Goal: Browse casually

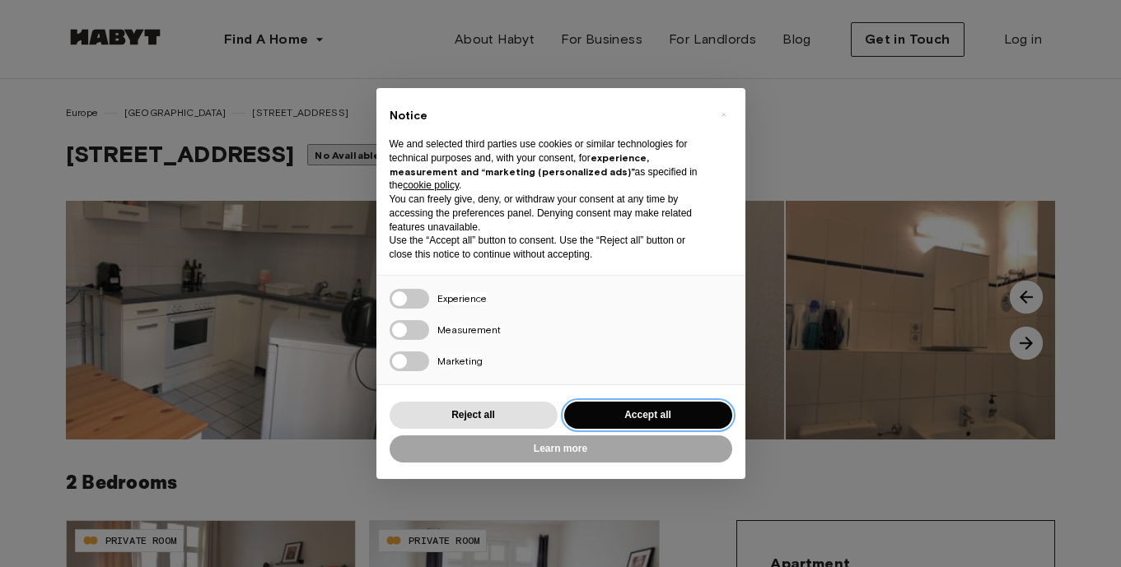
click at [623, 411] on button "Accept all" at bounding box center [648, 415] width 168 height 27
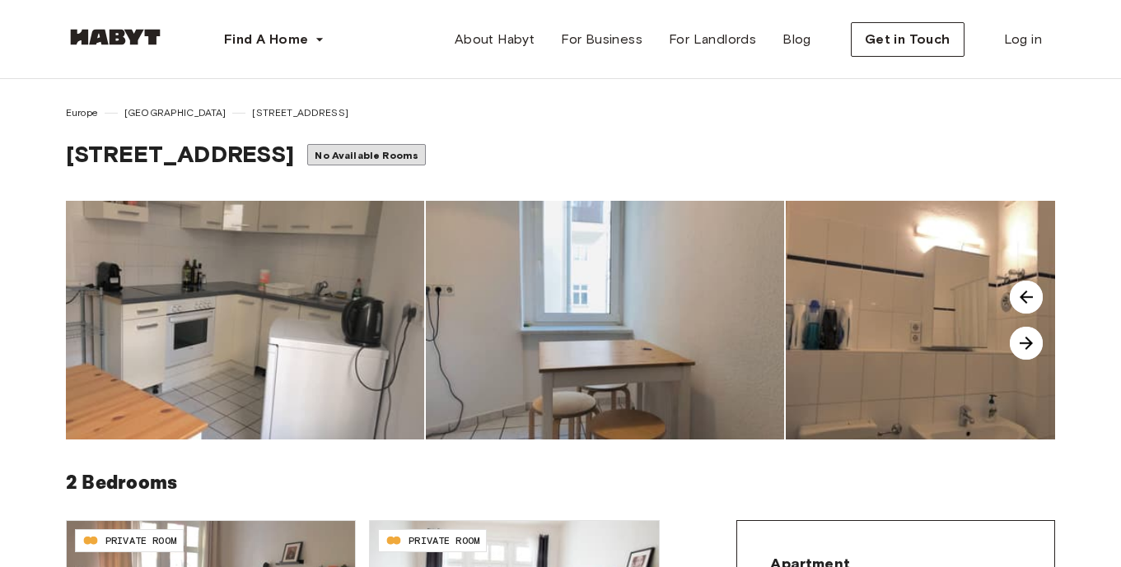
click at [1034, 330] on img at bounding box center [1026, 343] width 33 height 33
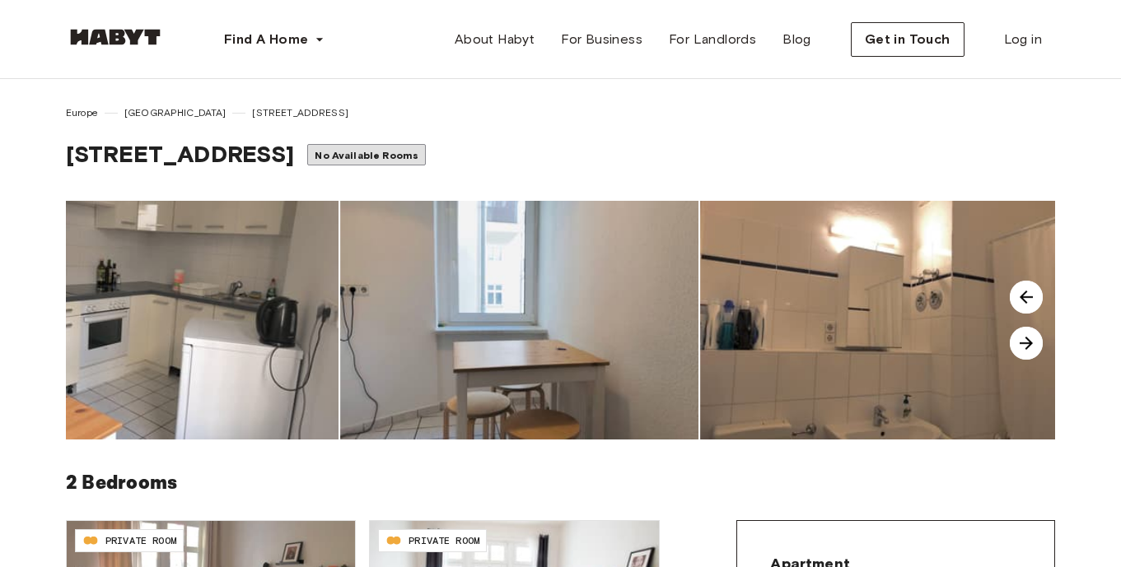
click at [1032, 342] on img at bounding box center [1026, 343] width 33 height 33
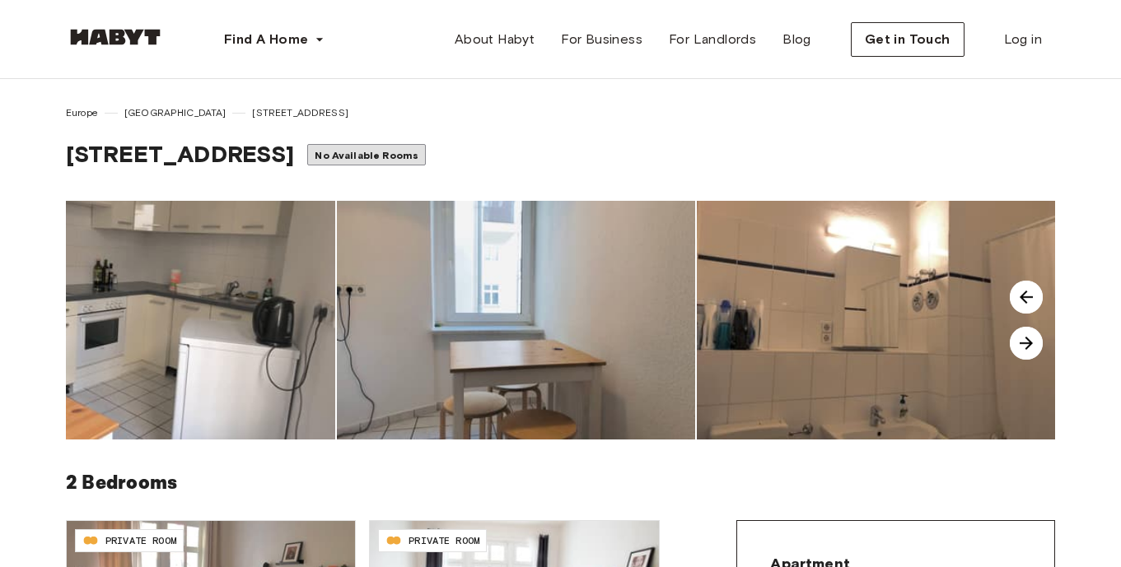
click at [1032, 342] on img at bounding box center [1026, 343] width 33 height 33
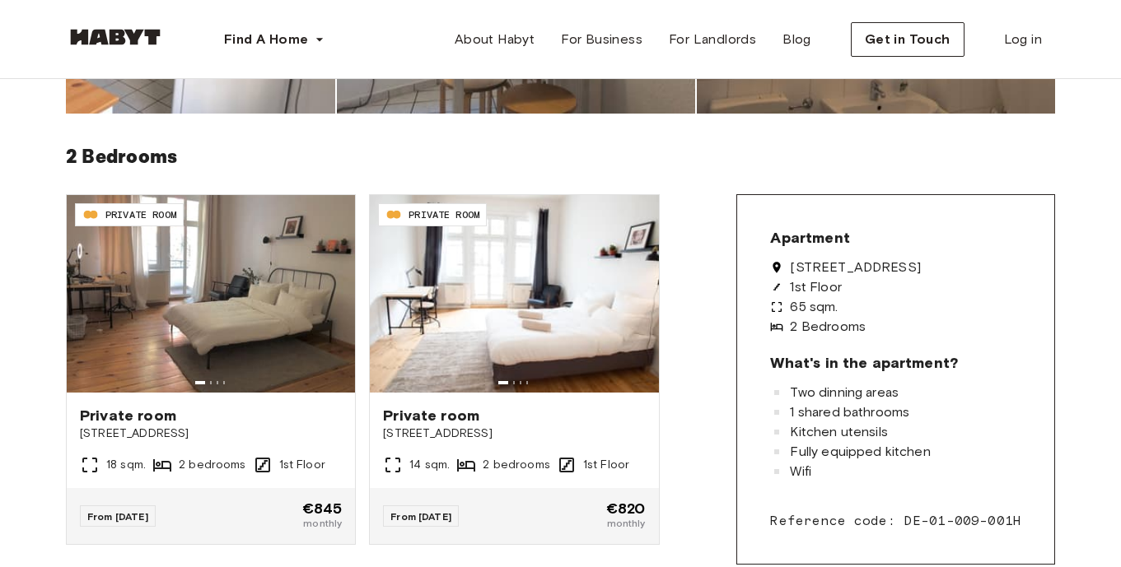
scroll to position [321, 0]
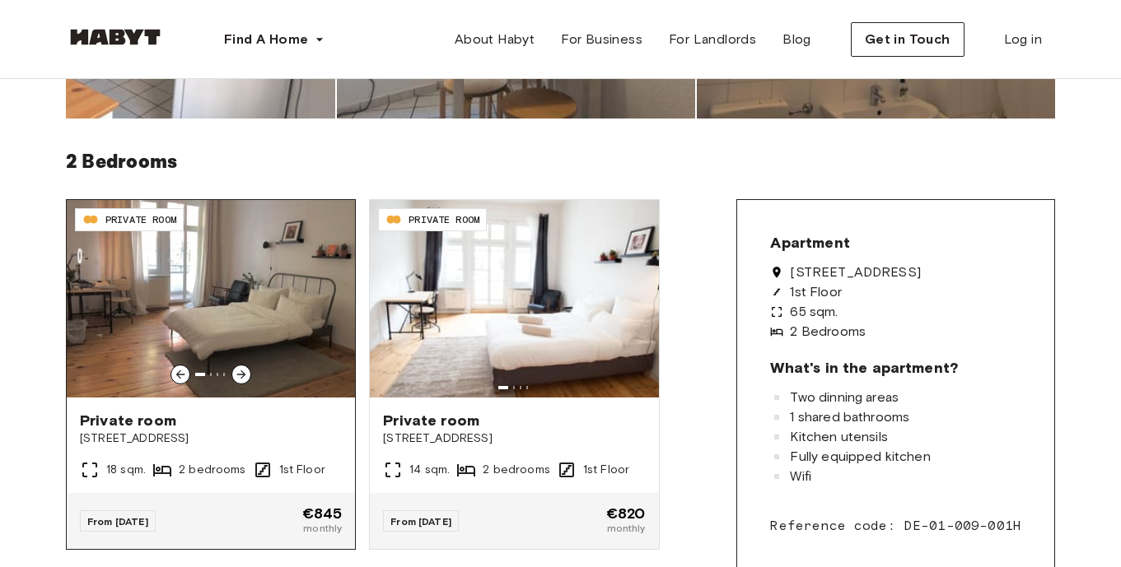
click at [239, 375] on icon at bounding box center [241, 375] width 9 height 9
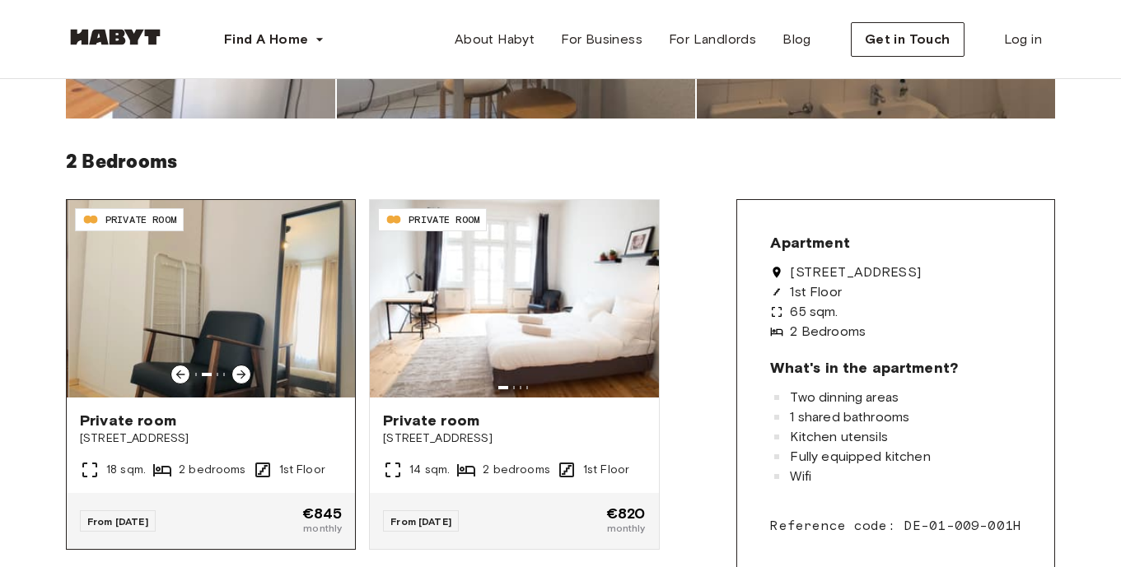
click at [239, 375] on icon at bounding box center [241, 375] width 9 height 9
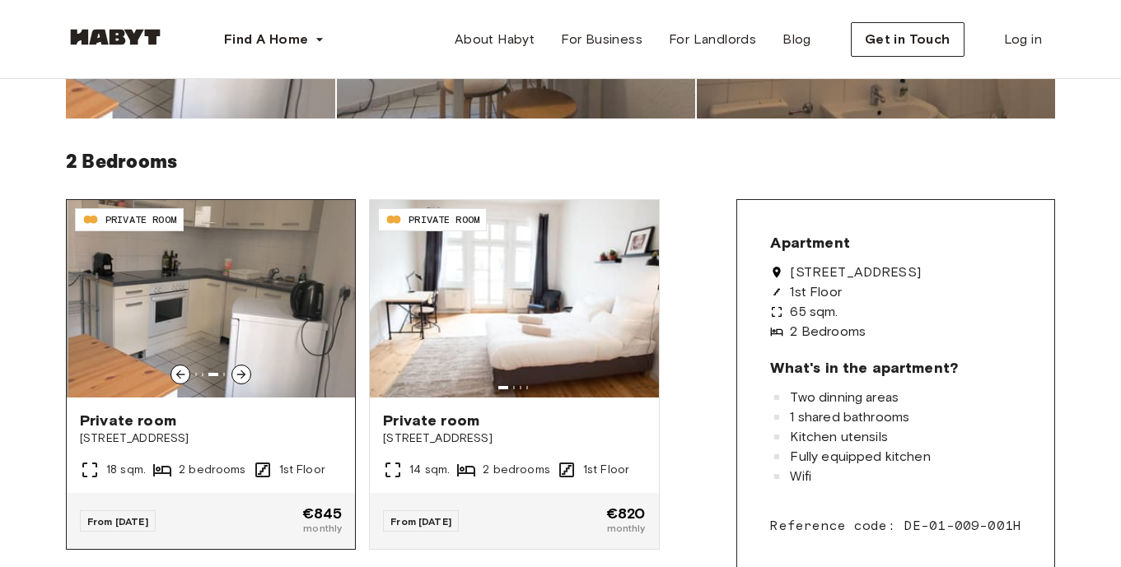
click at [239, 375] on icon at bounding box center [241, 375] width 9 height 9
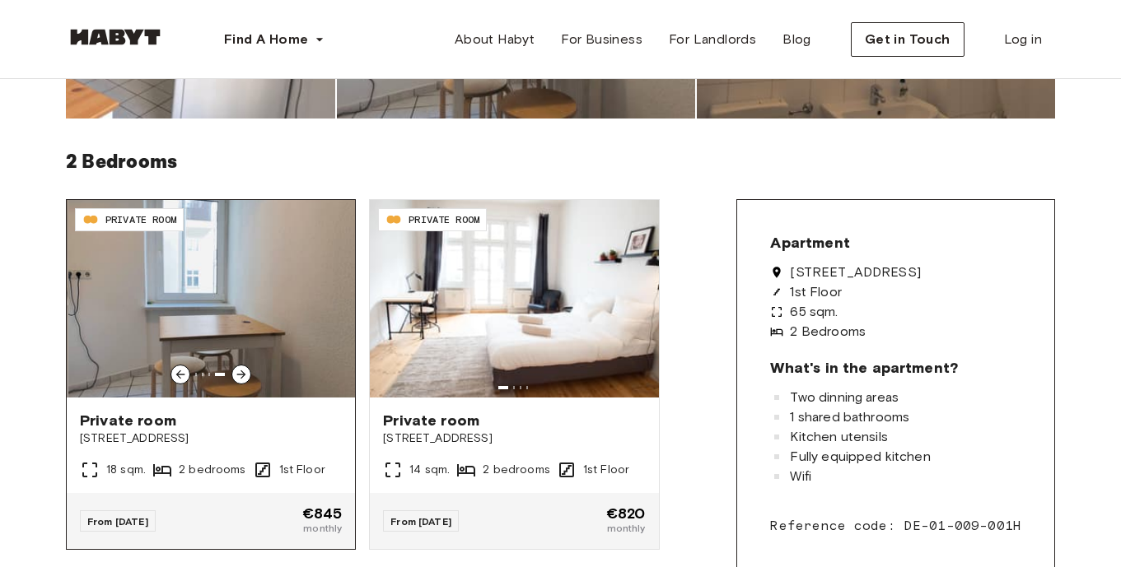
click at [239, 375] on icon at bounding box center [241, 375] width 9 height 9
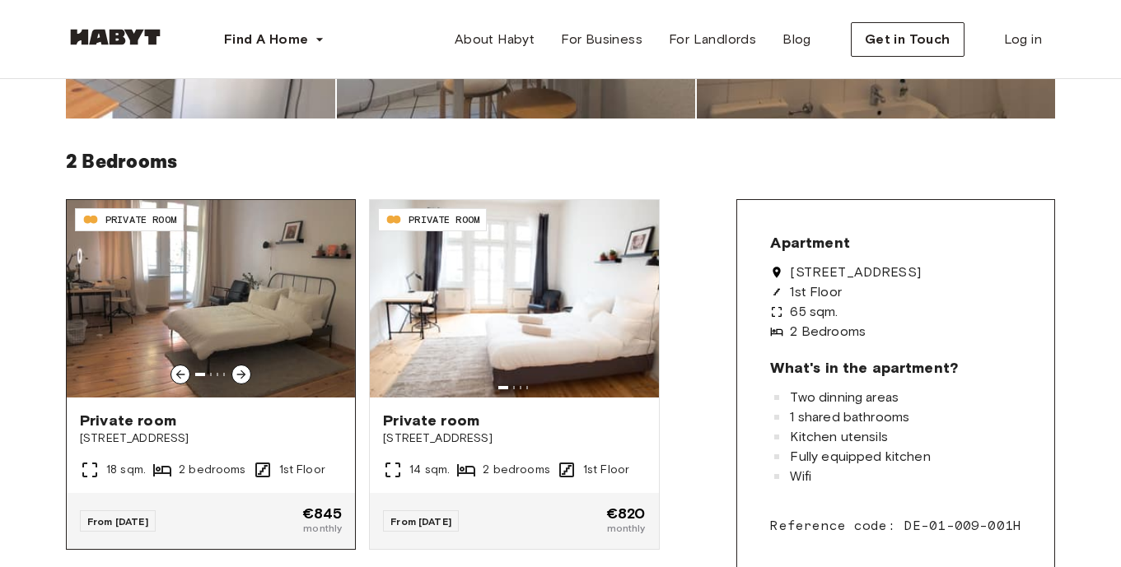
click at [239, 375] on icon at bounding box center [241, 375] width 9 height 9
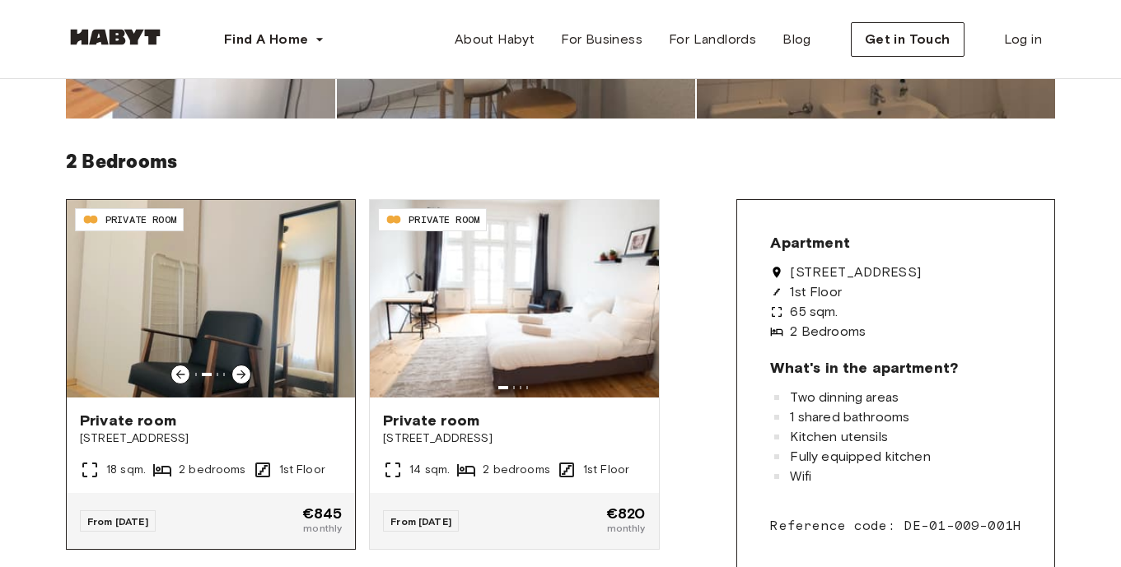
click at [239, 375] on icon at bounding box center [241, 375] width 9 height 9
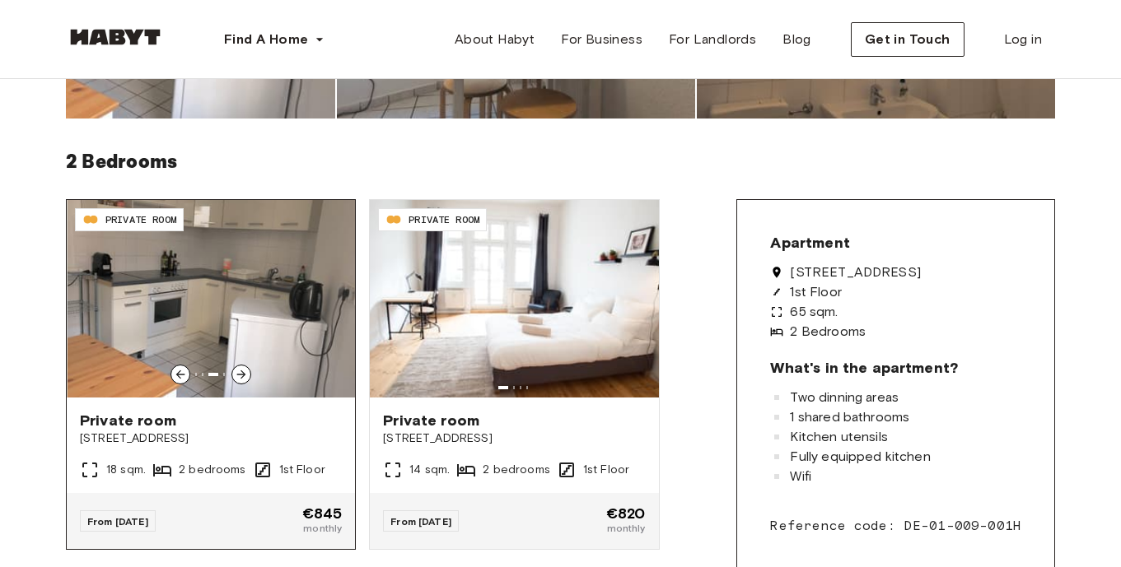
click at [239, 375] on icon at bounding box center [241, 375] width 9 height 9
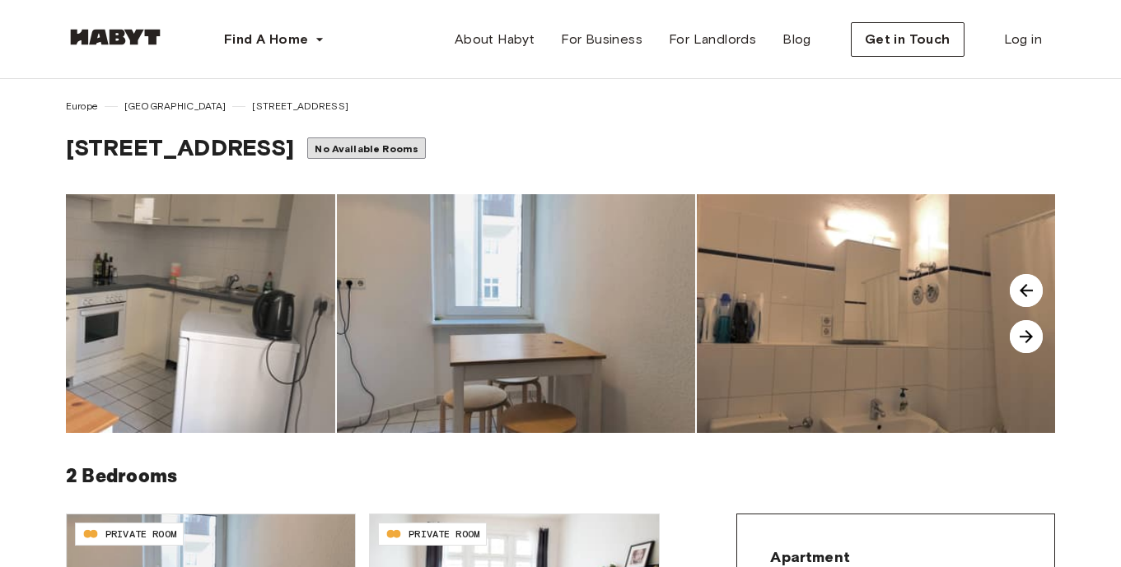
scroll to position [0, 0]
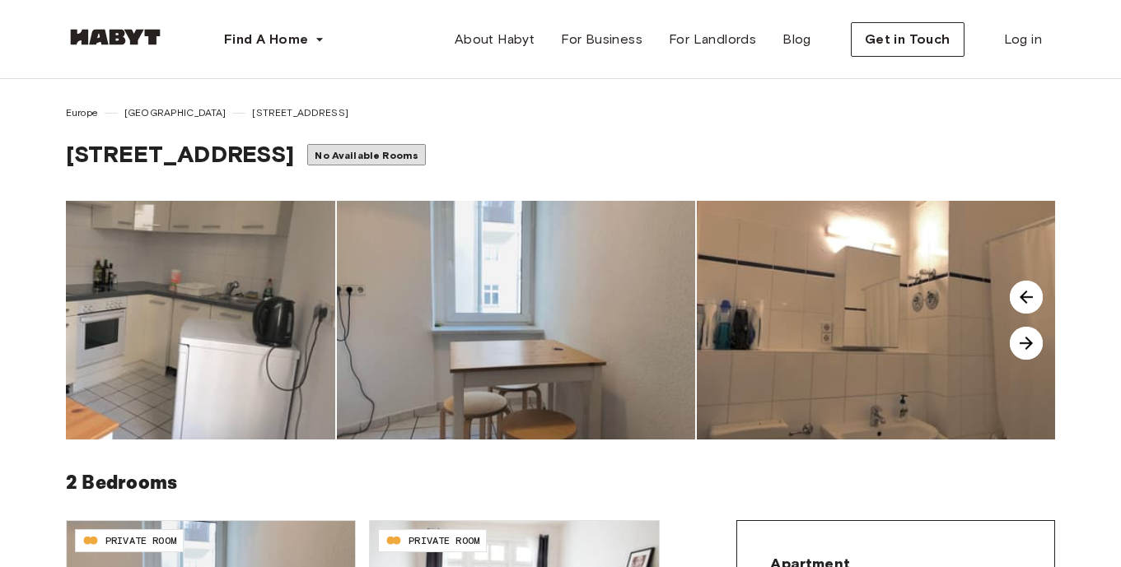
click at [525, 274] on img at bounding box center [516, 320] width 358 height 239
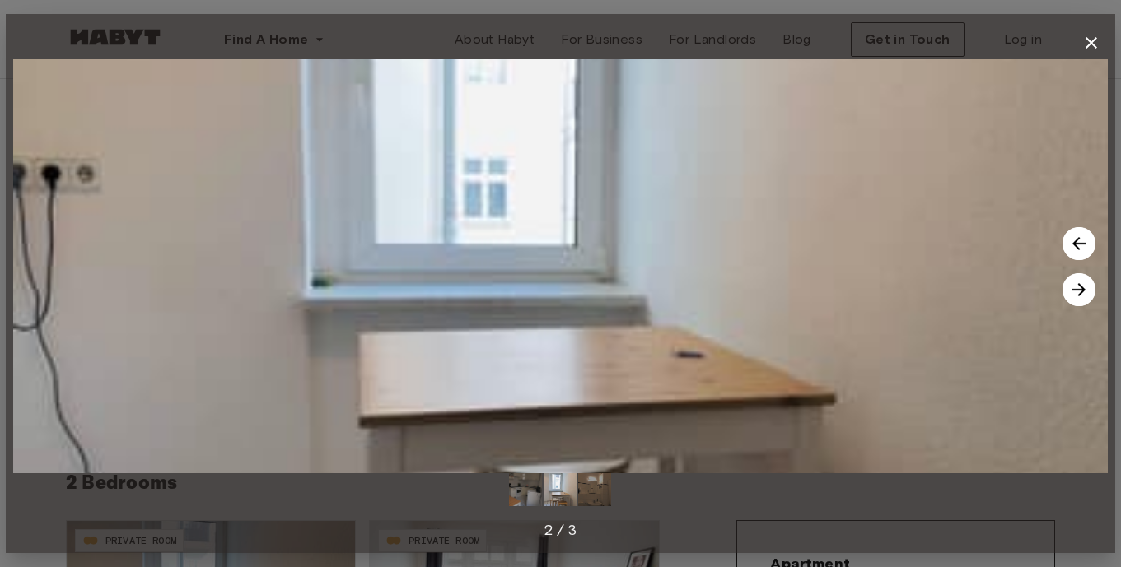
click at [1091, 44] on icon "button" at bounding box center [1091, 43] width 12 height 12
